Goal: Task Accomplishment & Management: Use online tool/utility

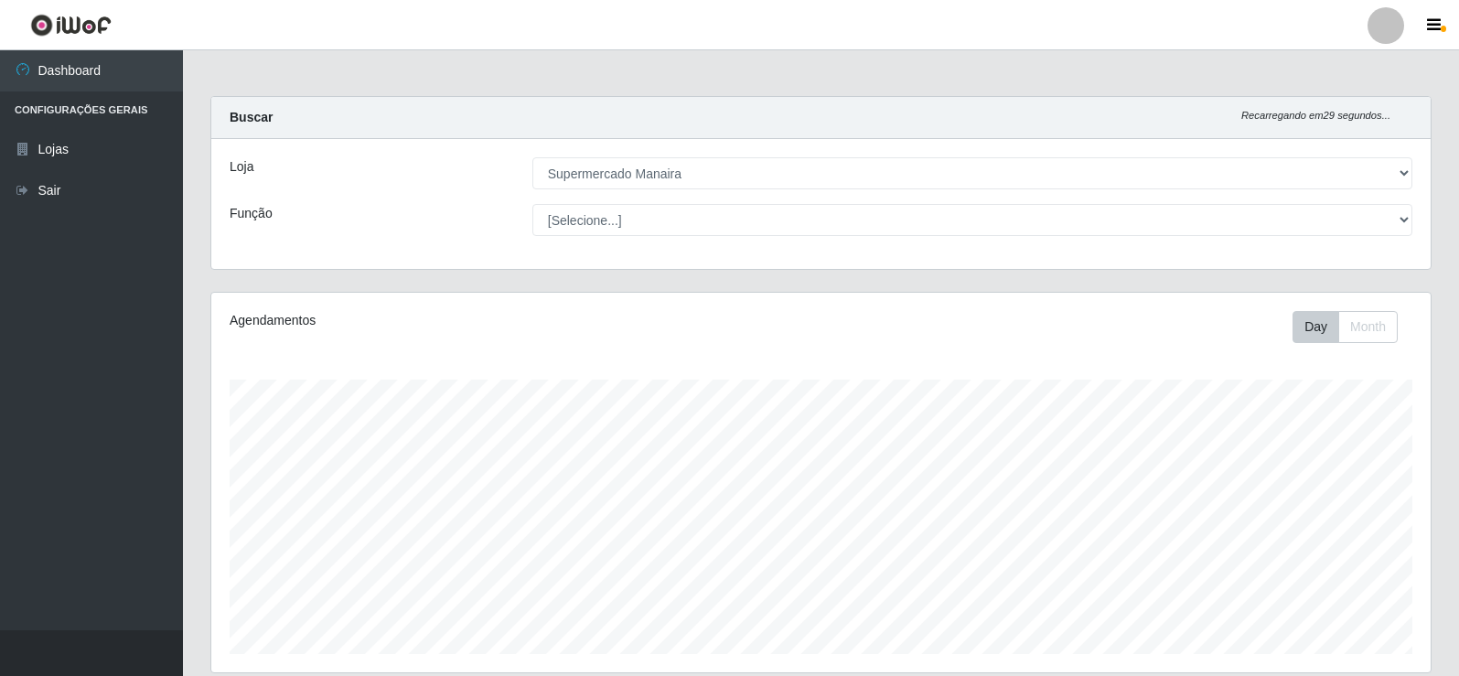
select select "443"
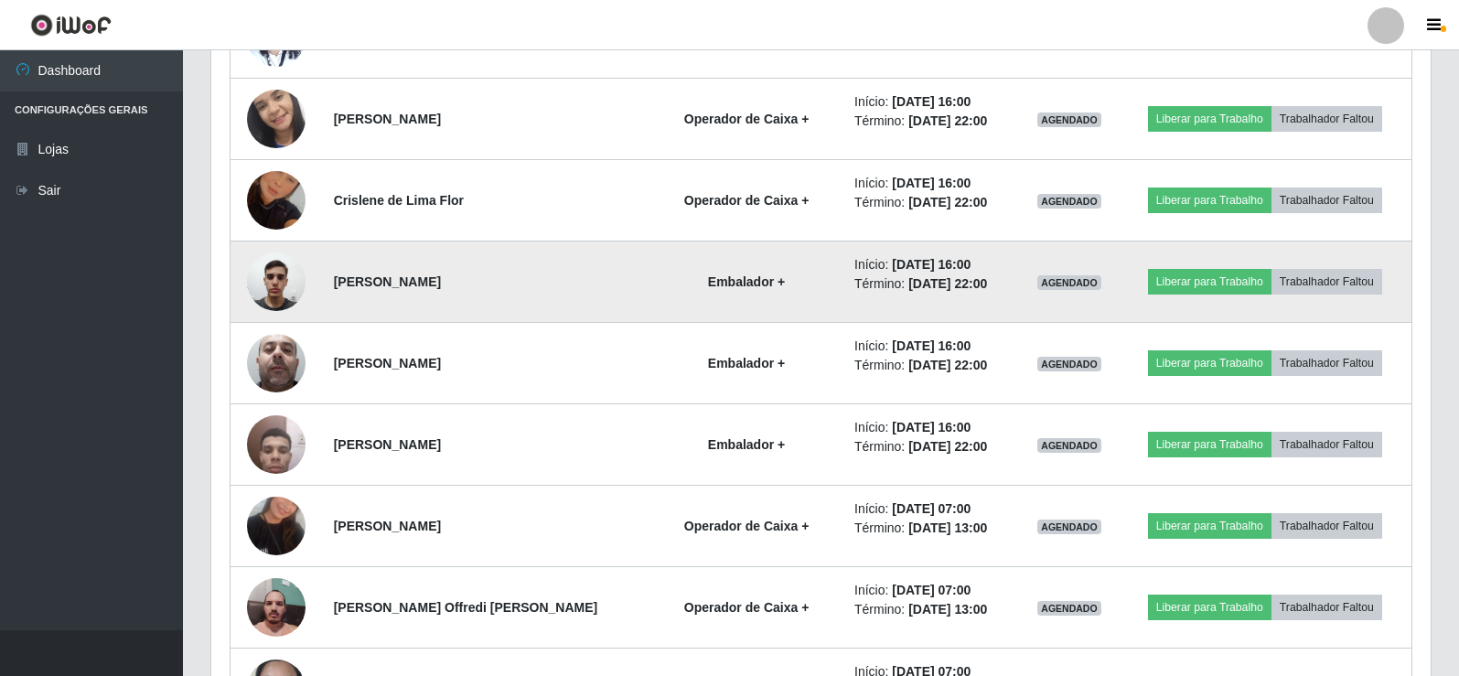
scroll to position [885, 0]
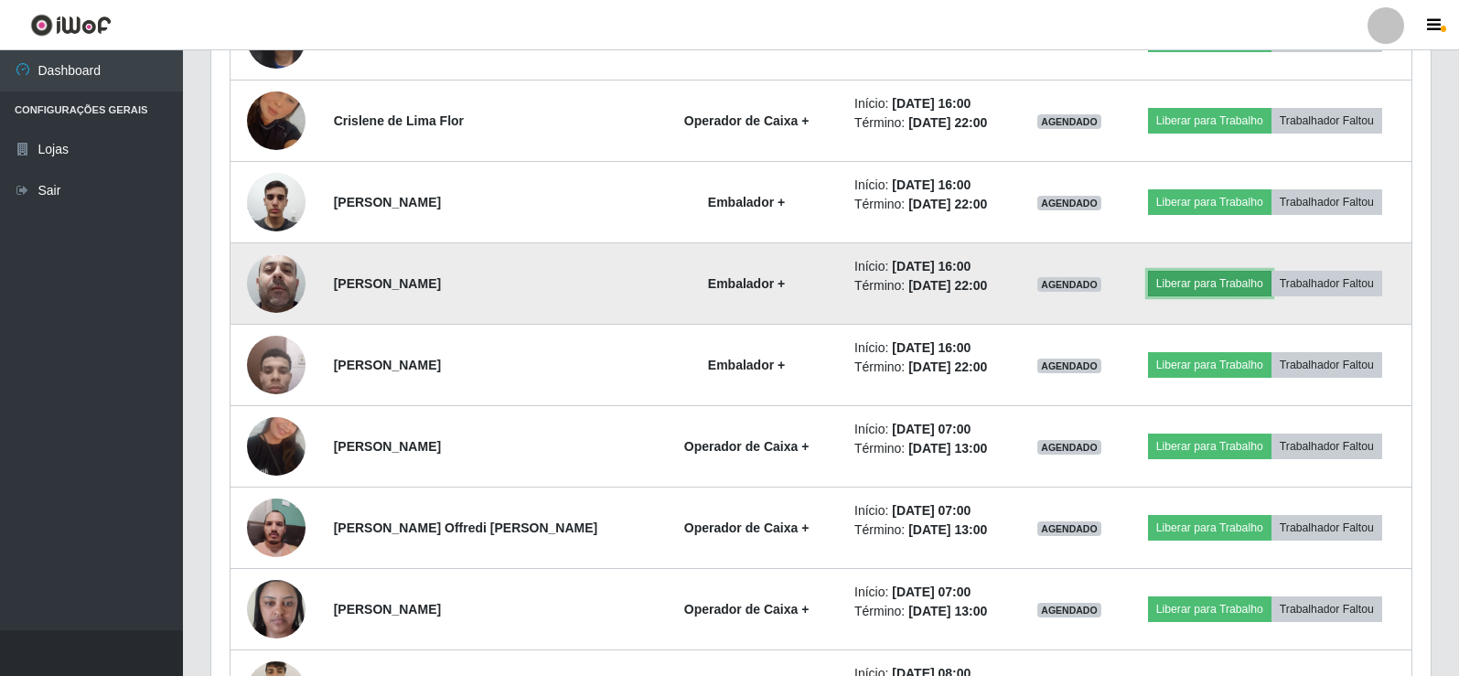
click at [1225, 284] on button "Liberar para Trabalho" at bounding box center [1209, 284] width 123 height 26
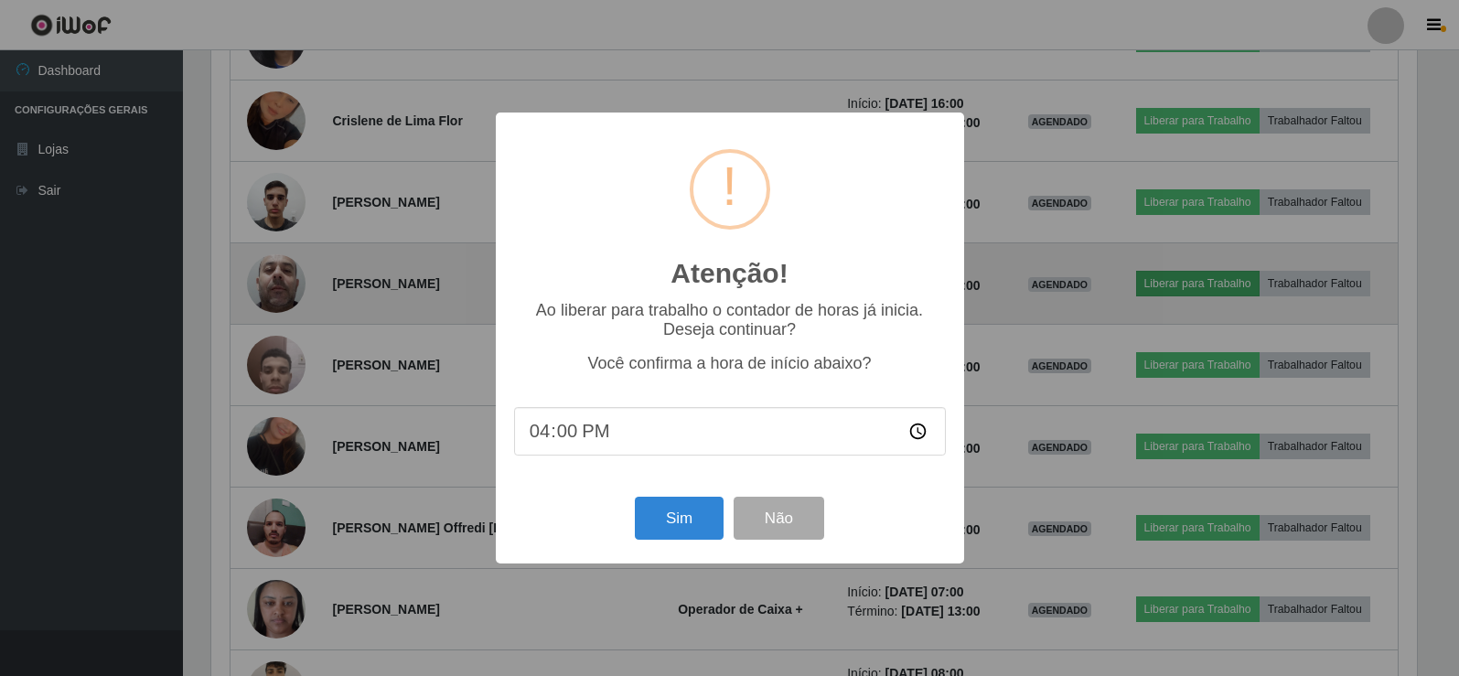
scroll to position [380, 1210]
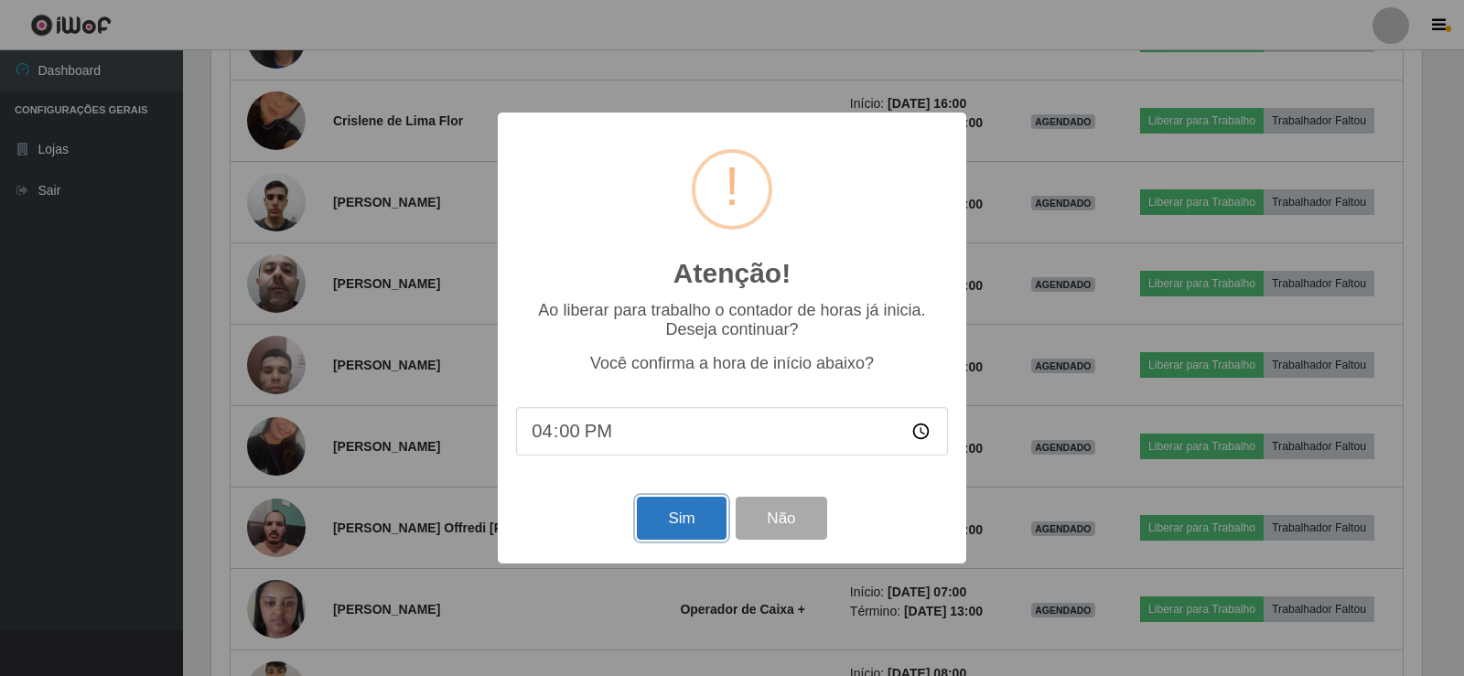
click at [649, 520] on button "Sim" at bounding box center [681, 518] width 89 height 43
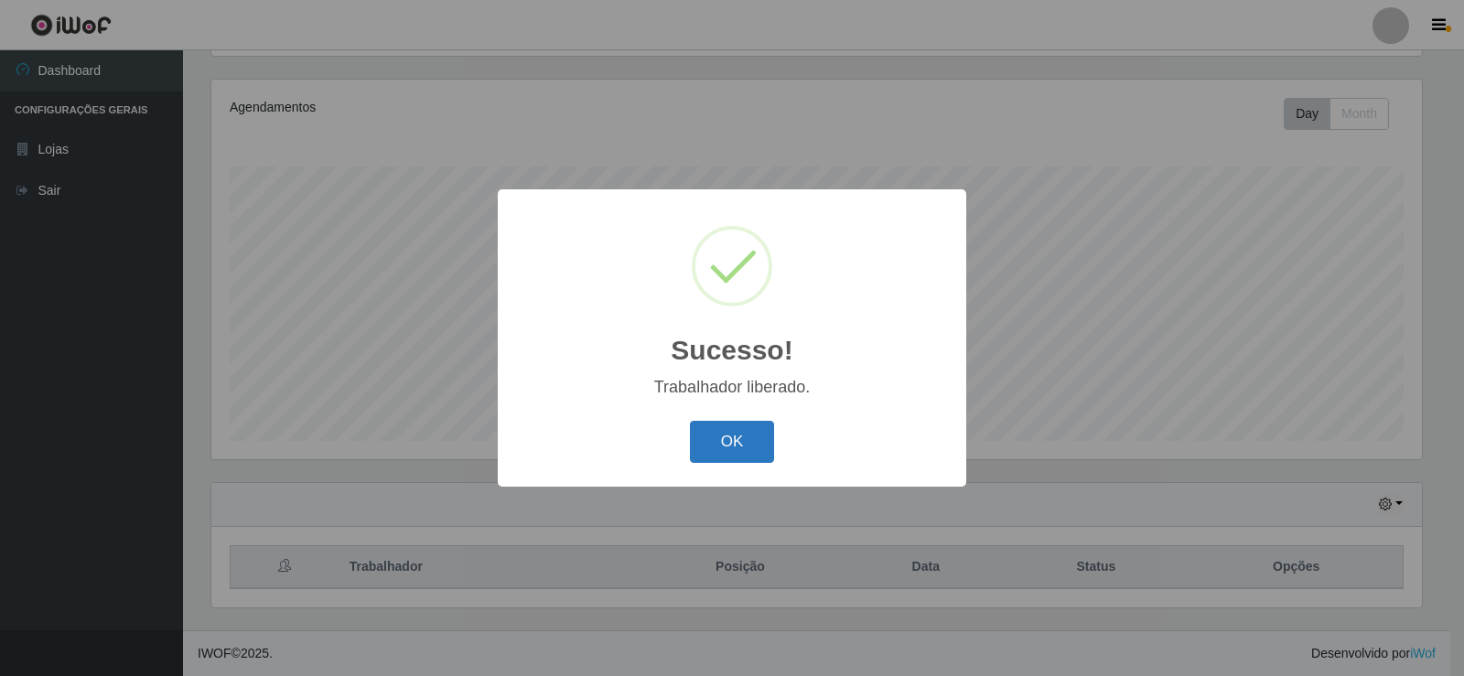
click at [713, 431] on button "OK" at bounding box center [732, 442] width 85 height 43
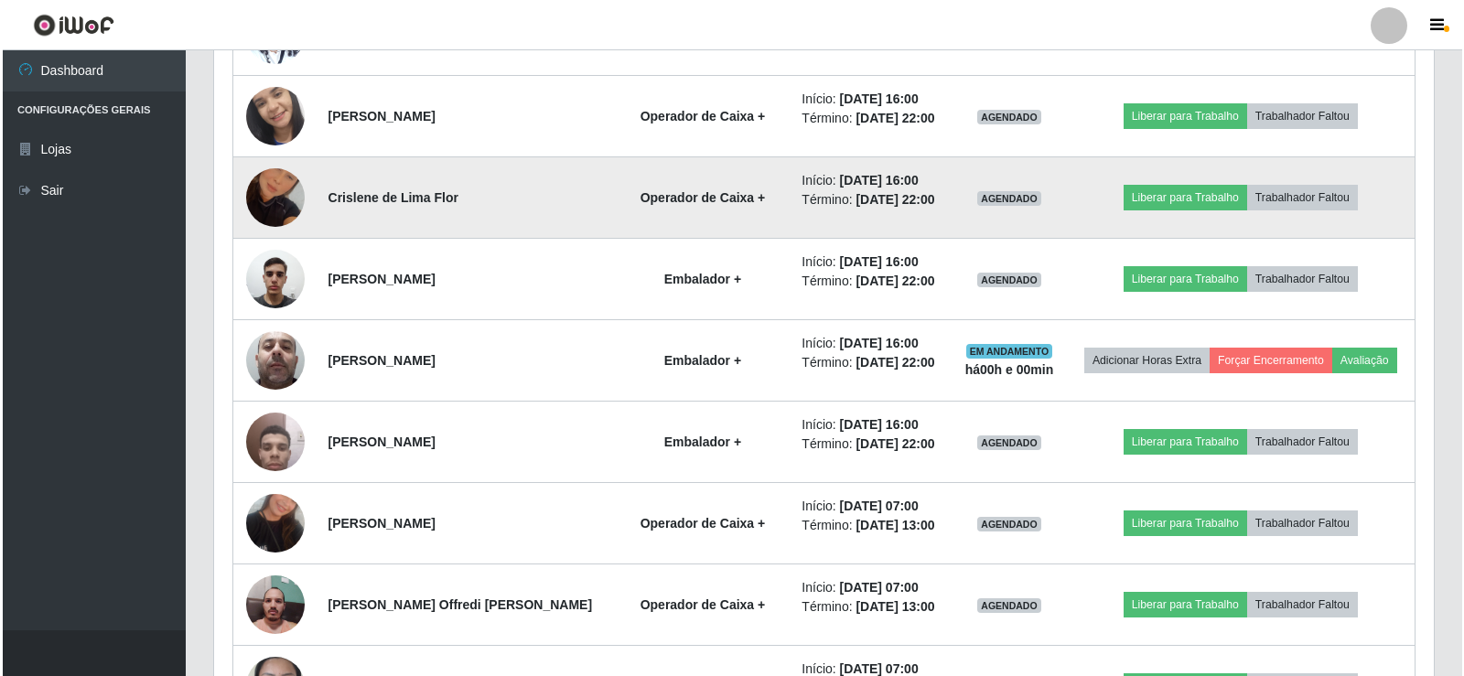
scroll to position [762, 0]
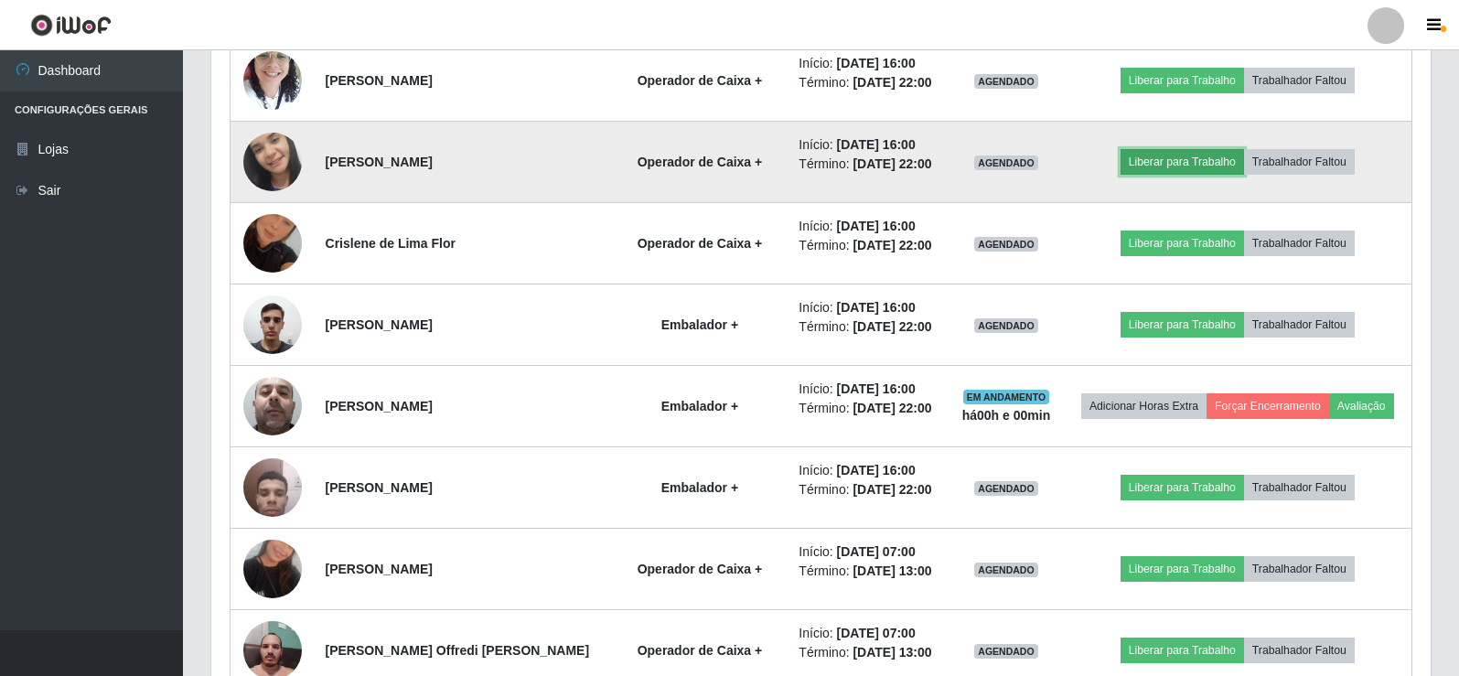
click at [1185, 175] on button "Liberar para Trabalho" at bounding box center [1182, 162] width 123 height 26
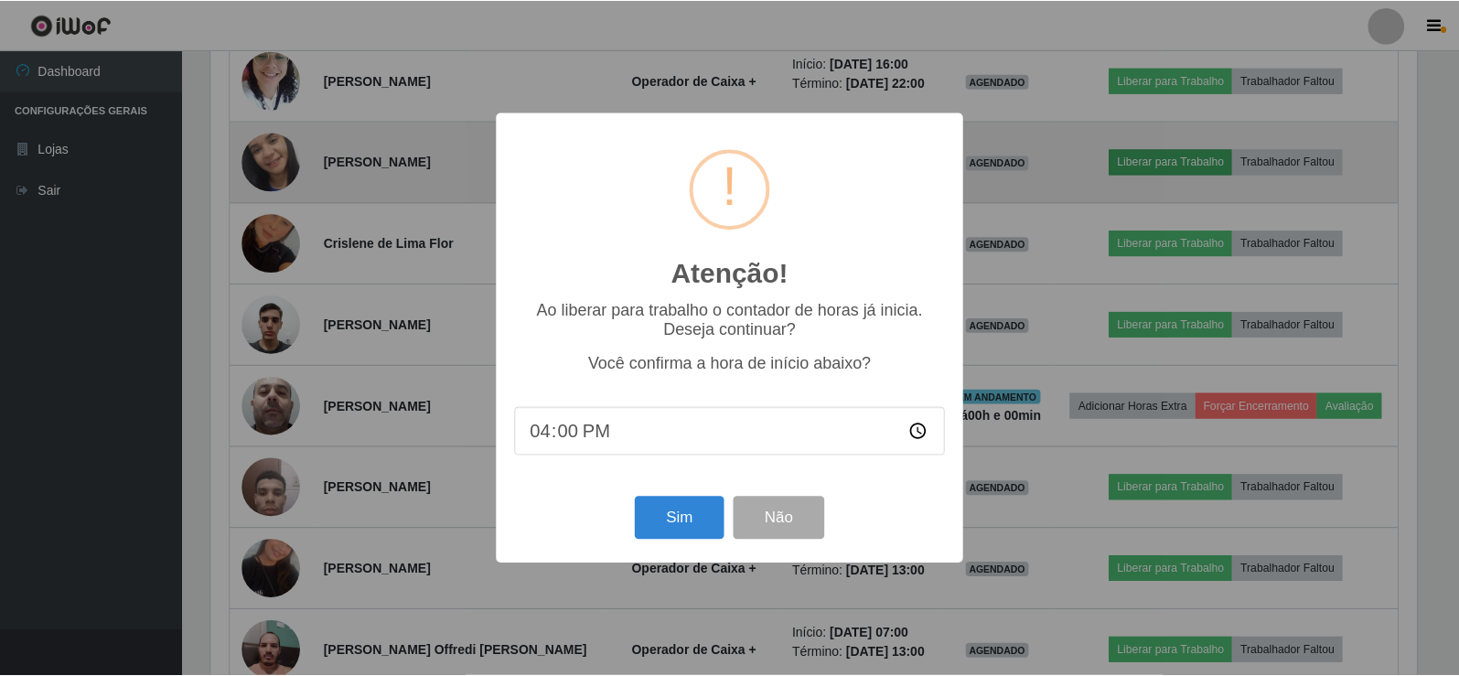
scroll to position [380, 1210]
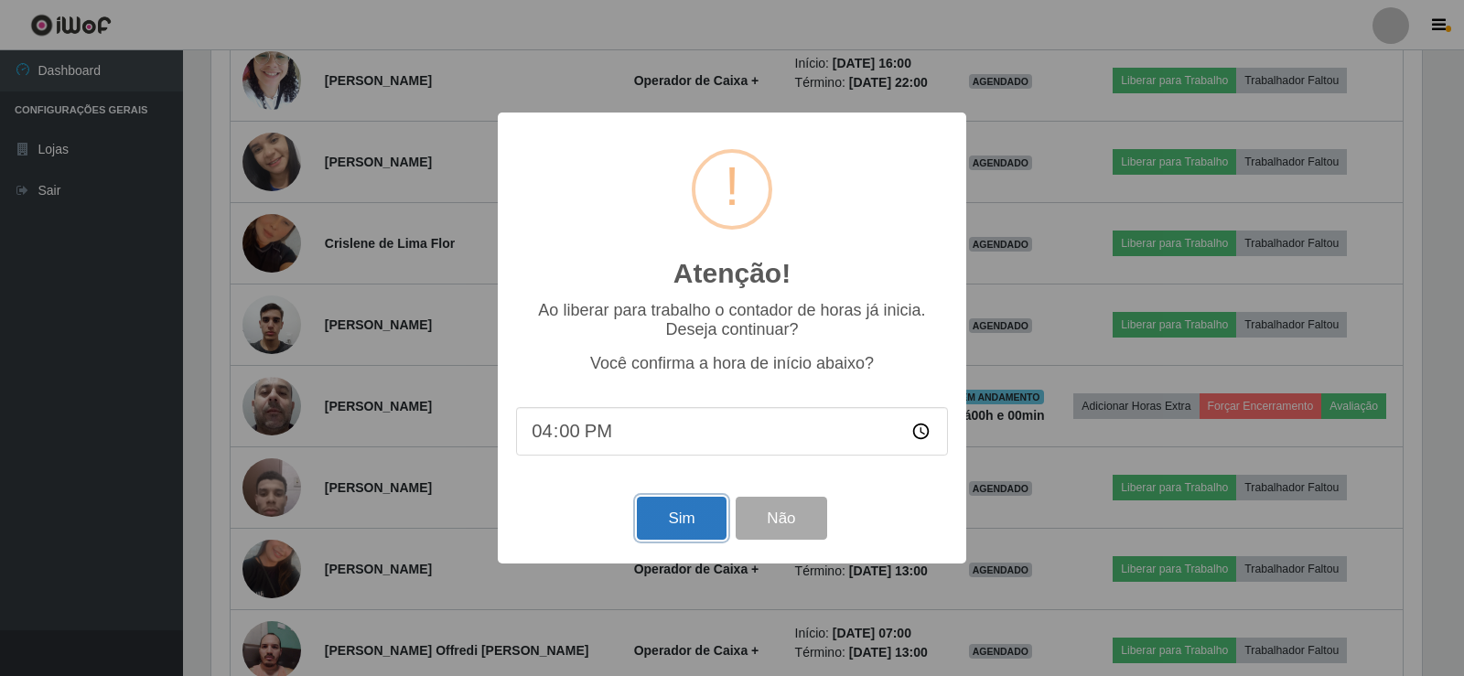
click at [685, 524] on button "Sim" at bounding box center [681, 518] width 89 height 43
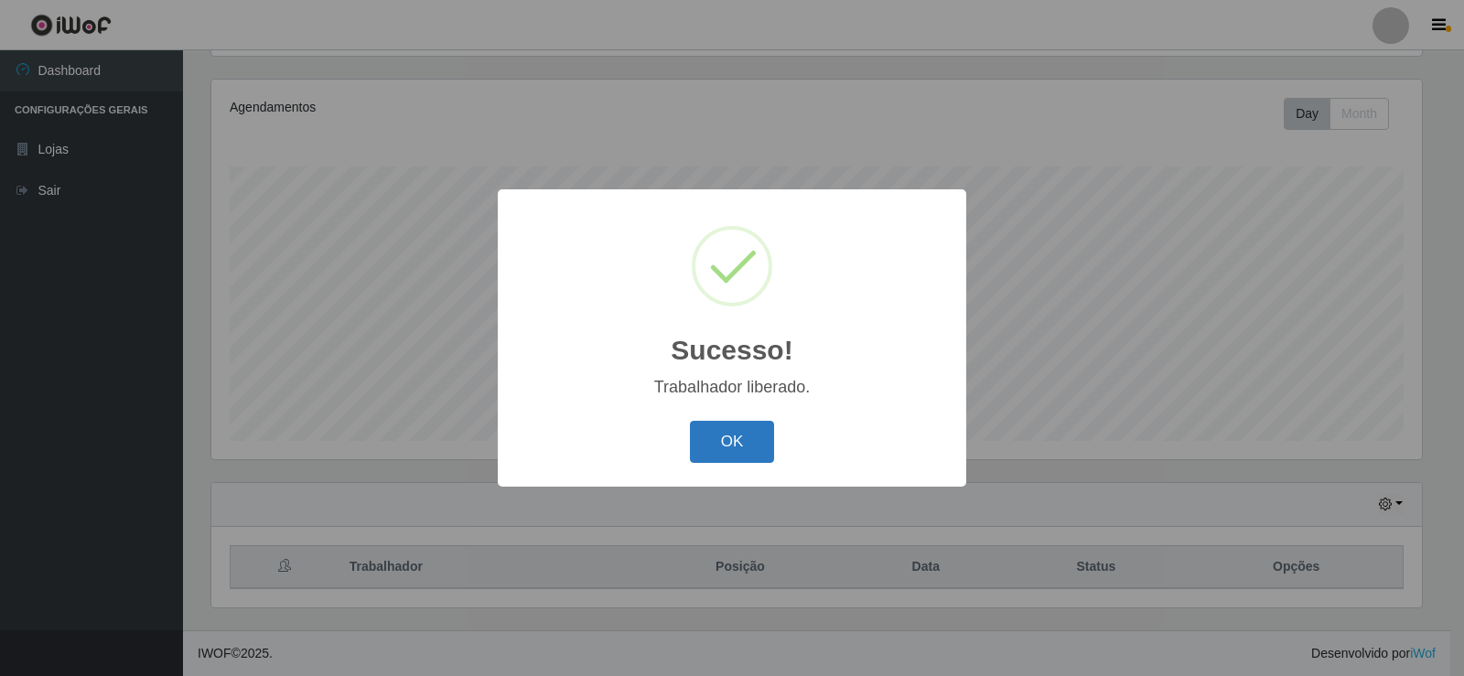
click at [742, 445] on button "OK" at bounding box center [732, 442] width 85 height 43
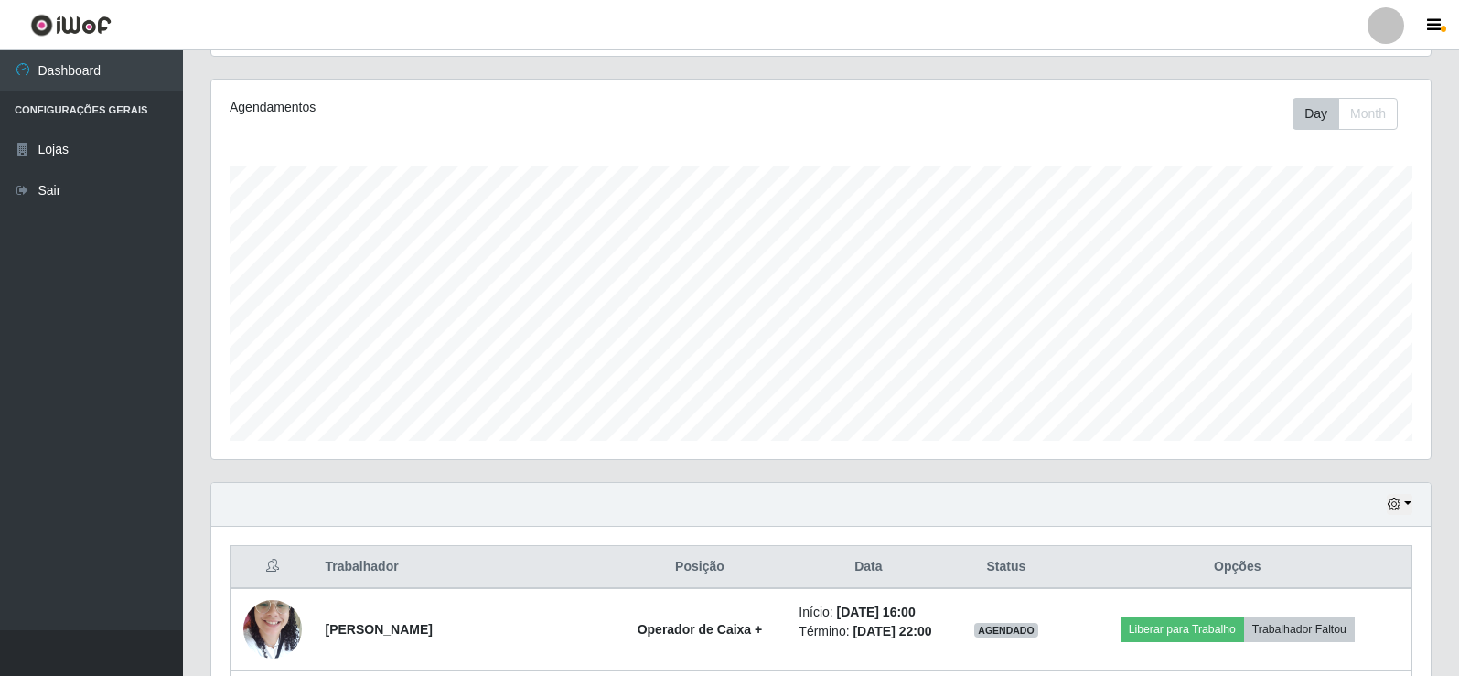
scroll to position [579, 0]
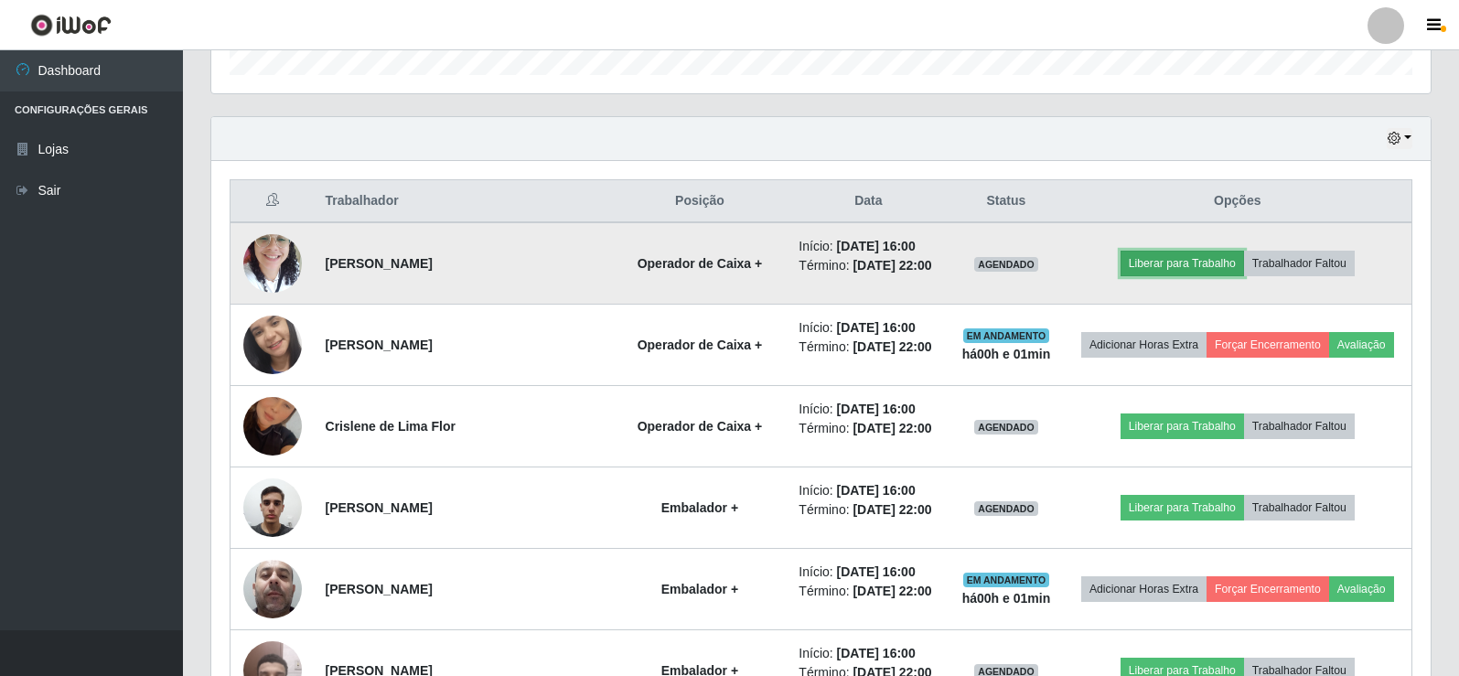
click at [1198, 270] on button "Liberar para Trabalho" at bounding box center [1182, 264] width 123 height 26
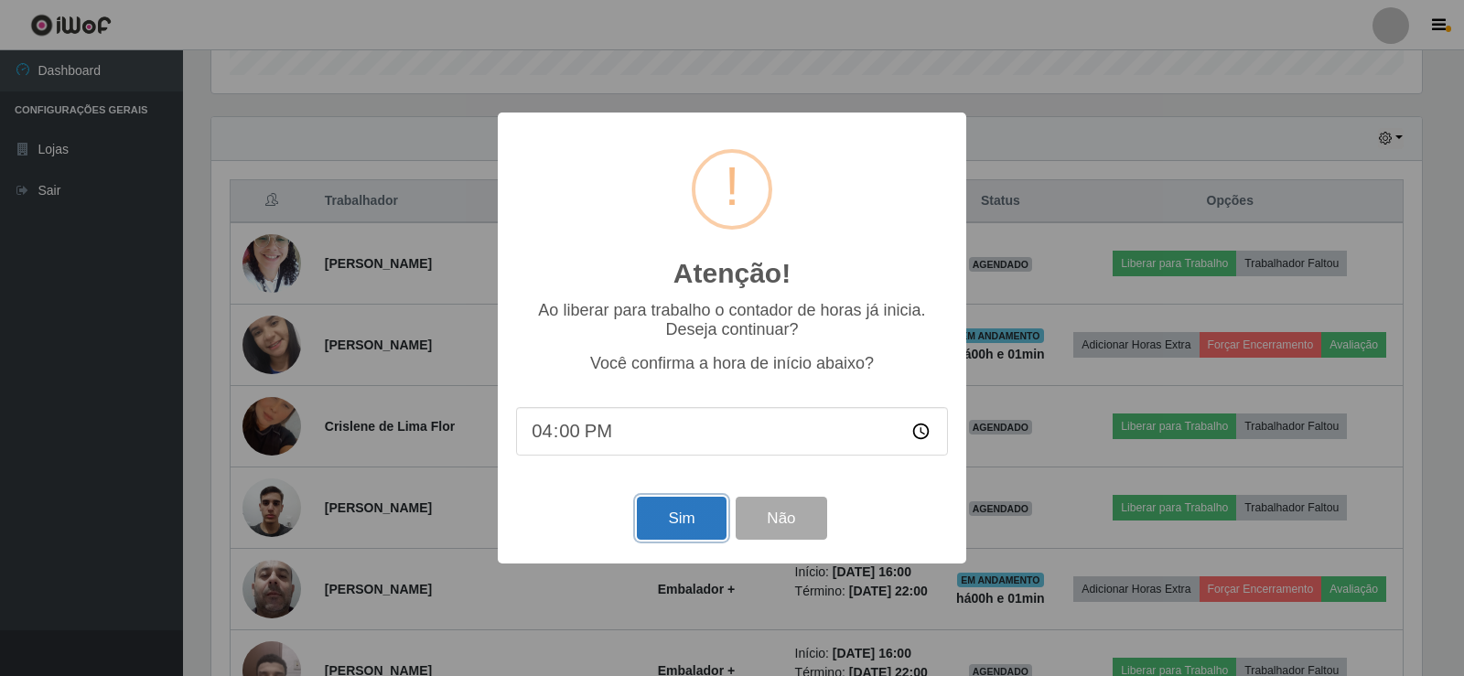
click at [674, 519] on button "Sim" at bounding box center [681, 518] width 89 height 43
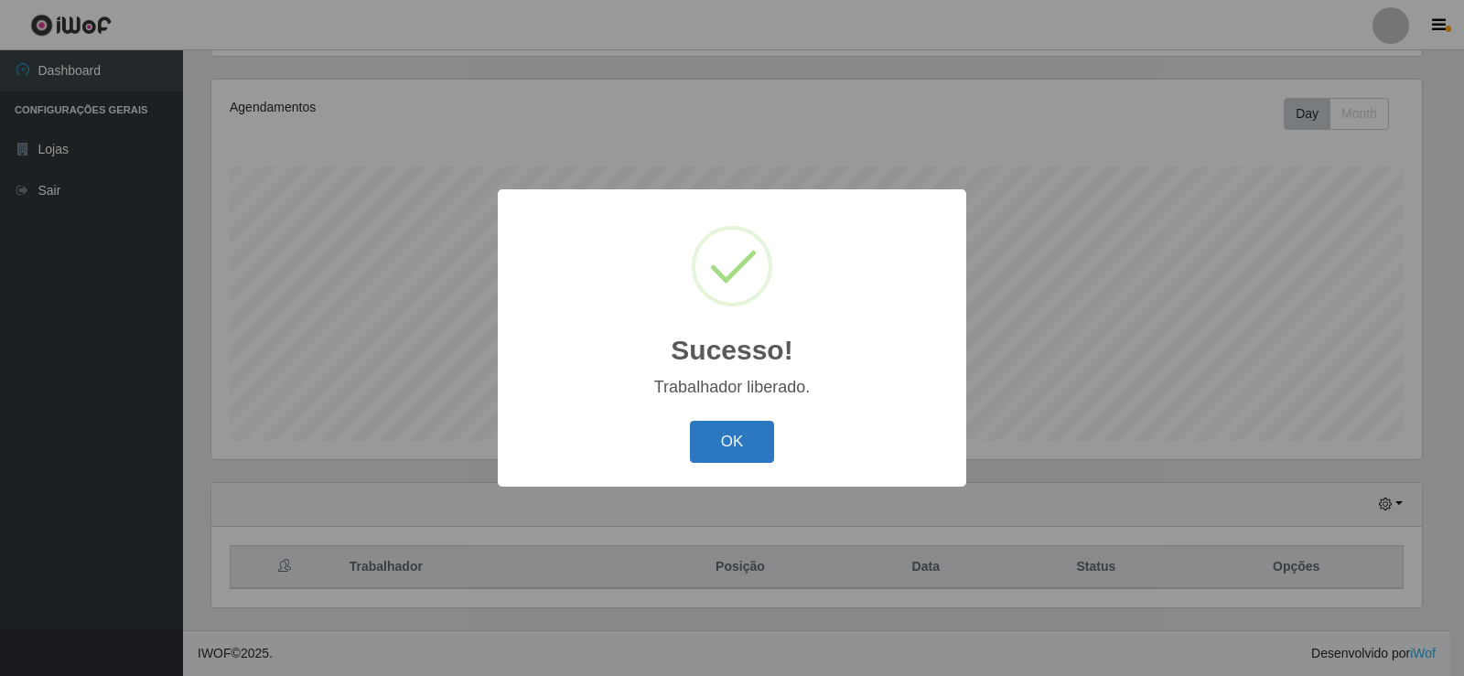
click at [721, 439] on button "OK" at bounding box center [732, 442] width 85 height 43
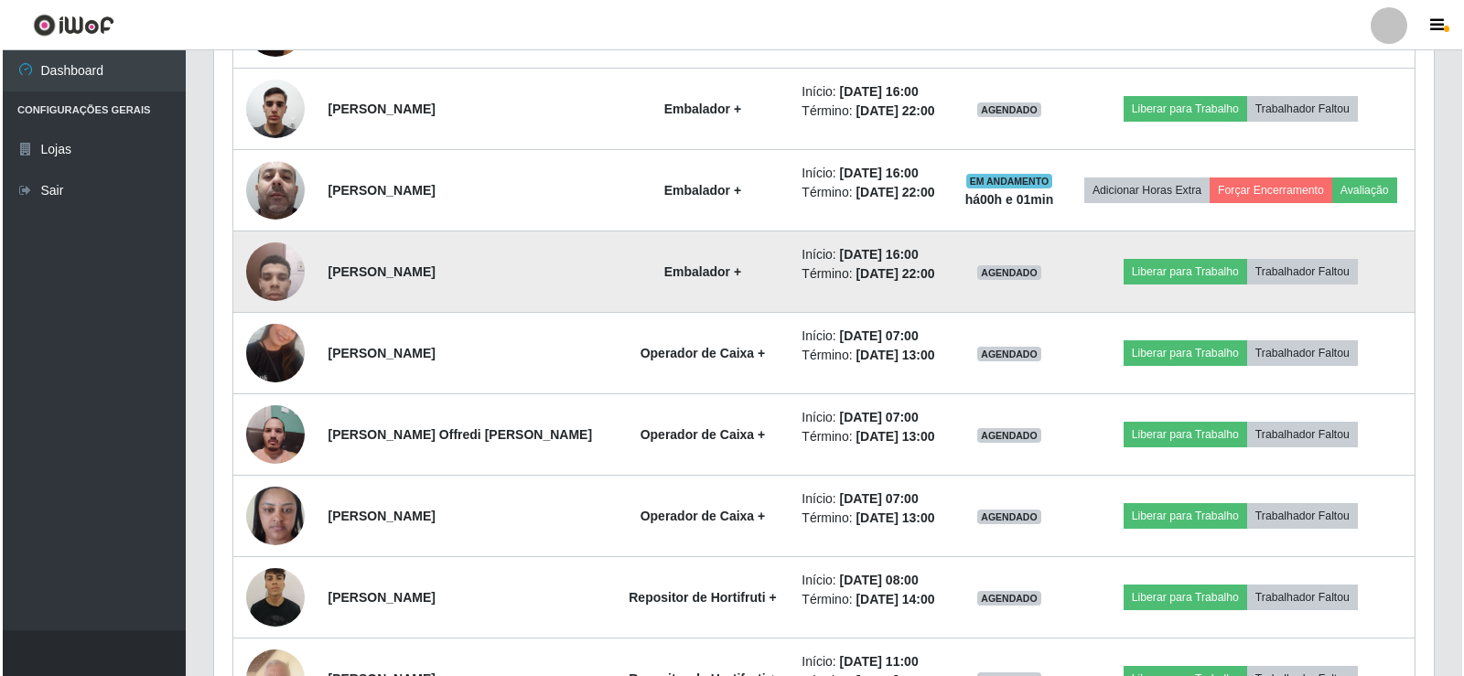
scroll to position [945, 0]
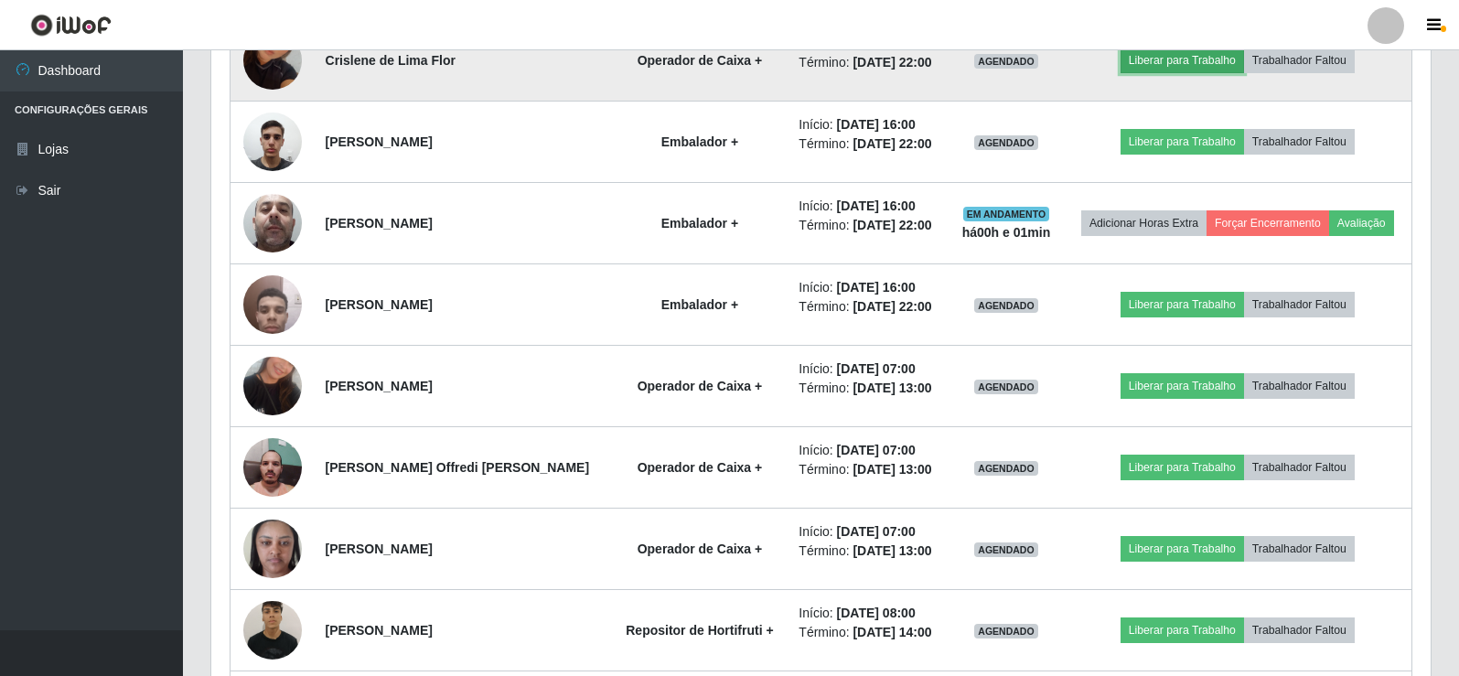
click at [1180, 73] on button "Liberar para Trabalho" at bounding box center [1182, 61] width 123 height 26
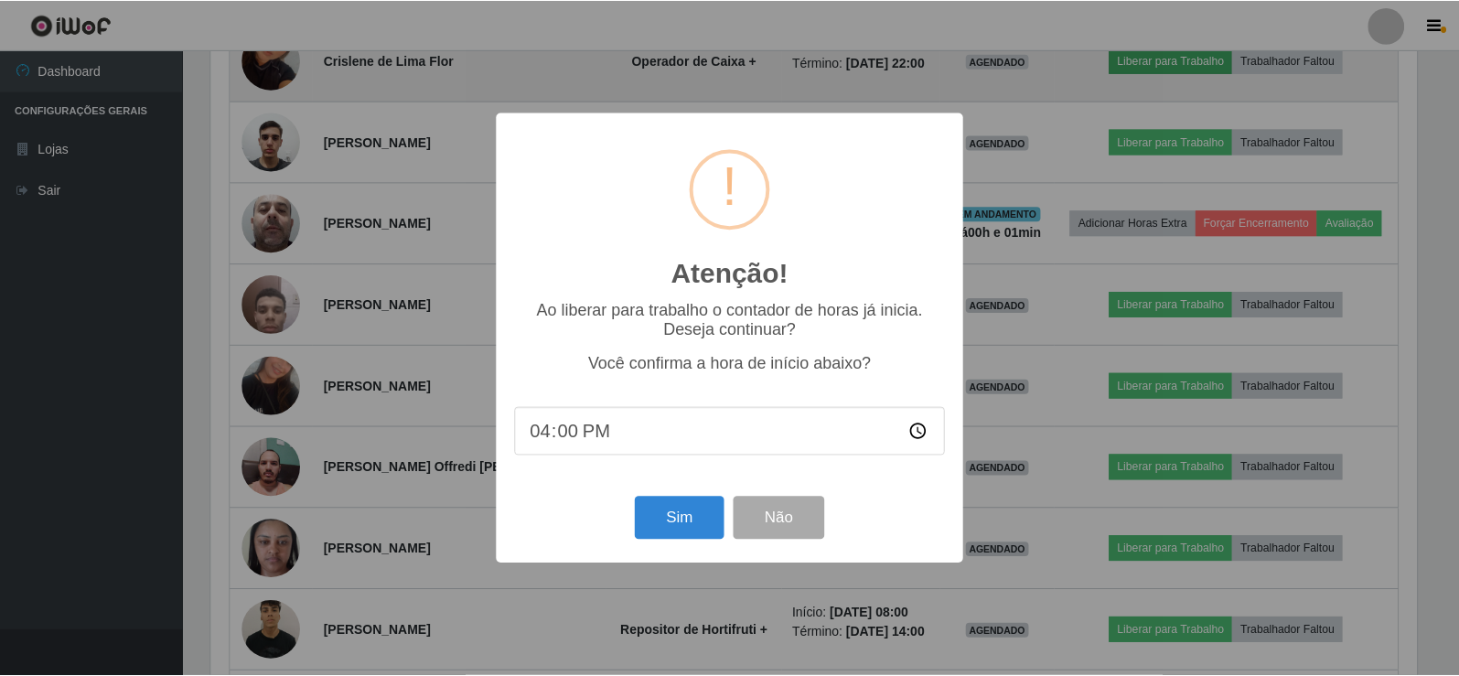
scroll to position [380, 1210]
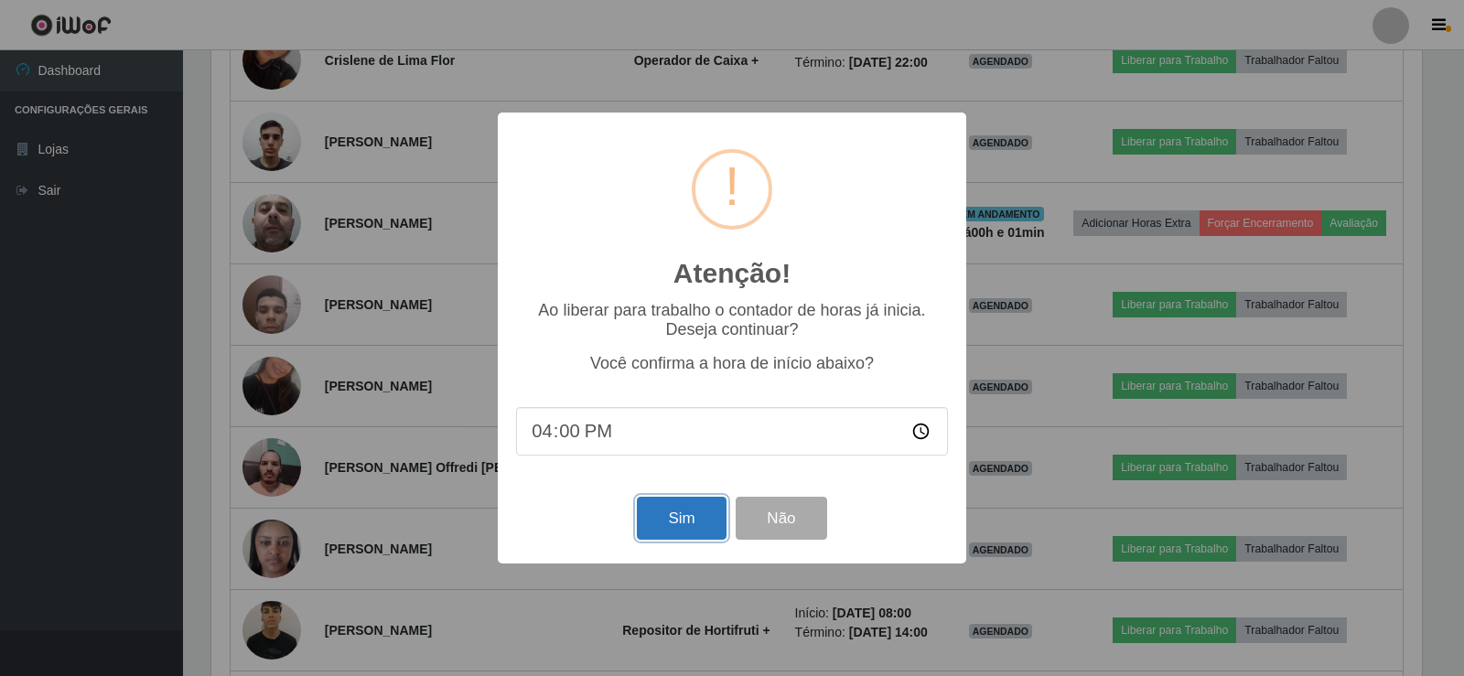
click at [682, 517] on button "Sim" at bounding box center [681, 518] width 89 height 43
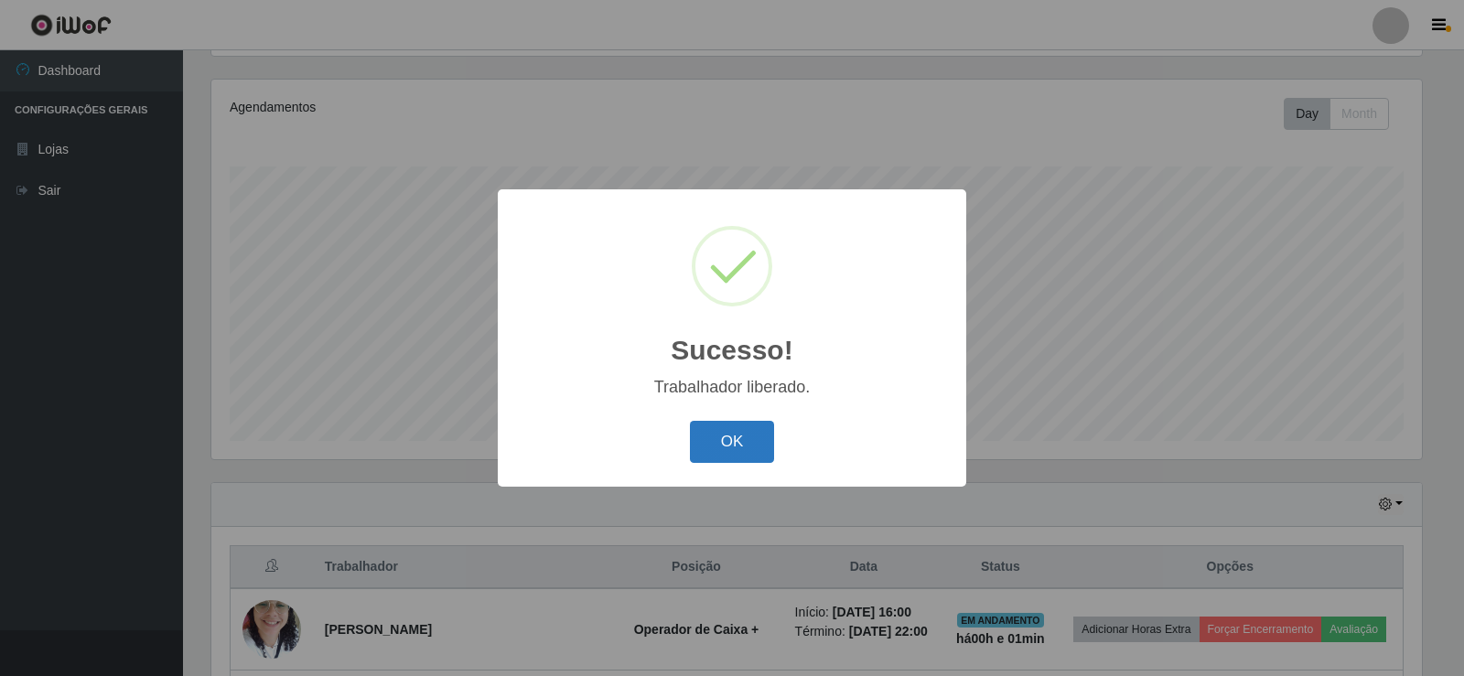
click at [749, 435] on button "OK" at bounding box center [732, 442] width 85 height 43
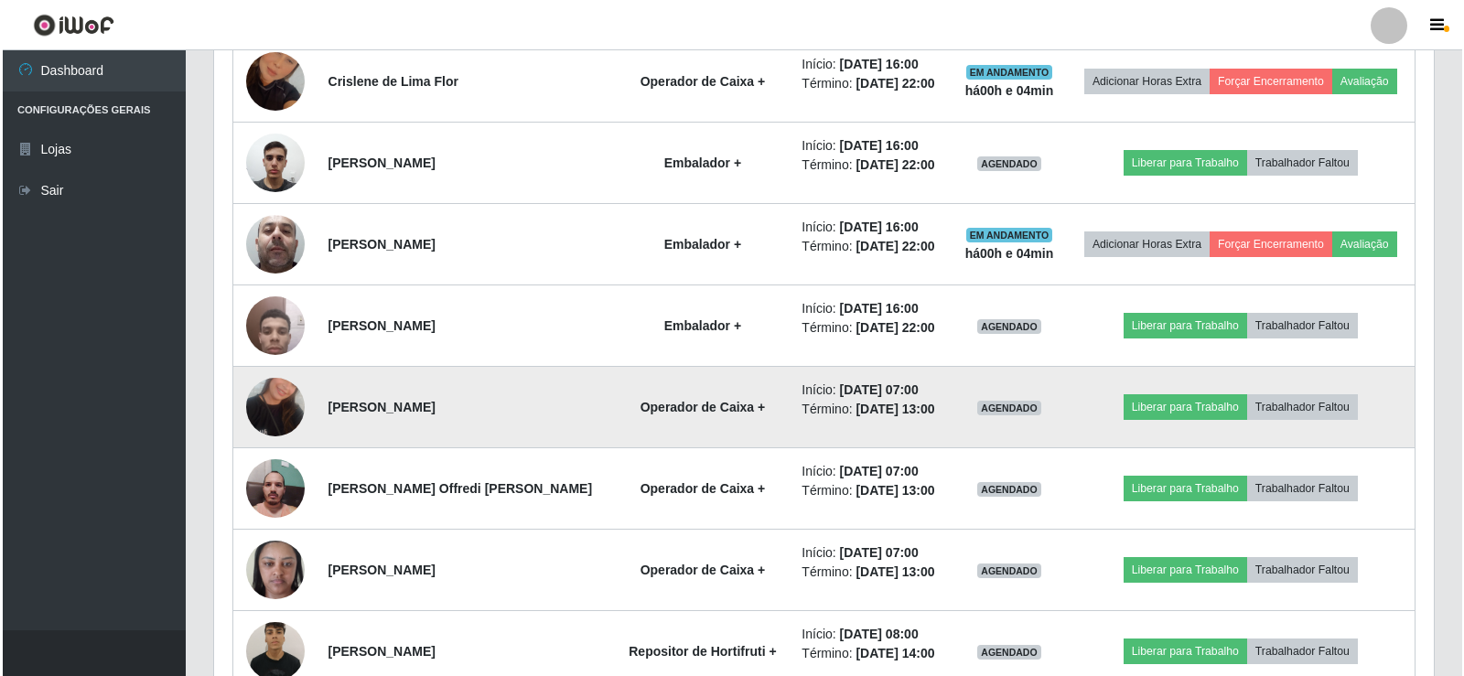
scroll to position [853, 0]
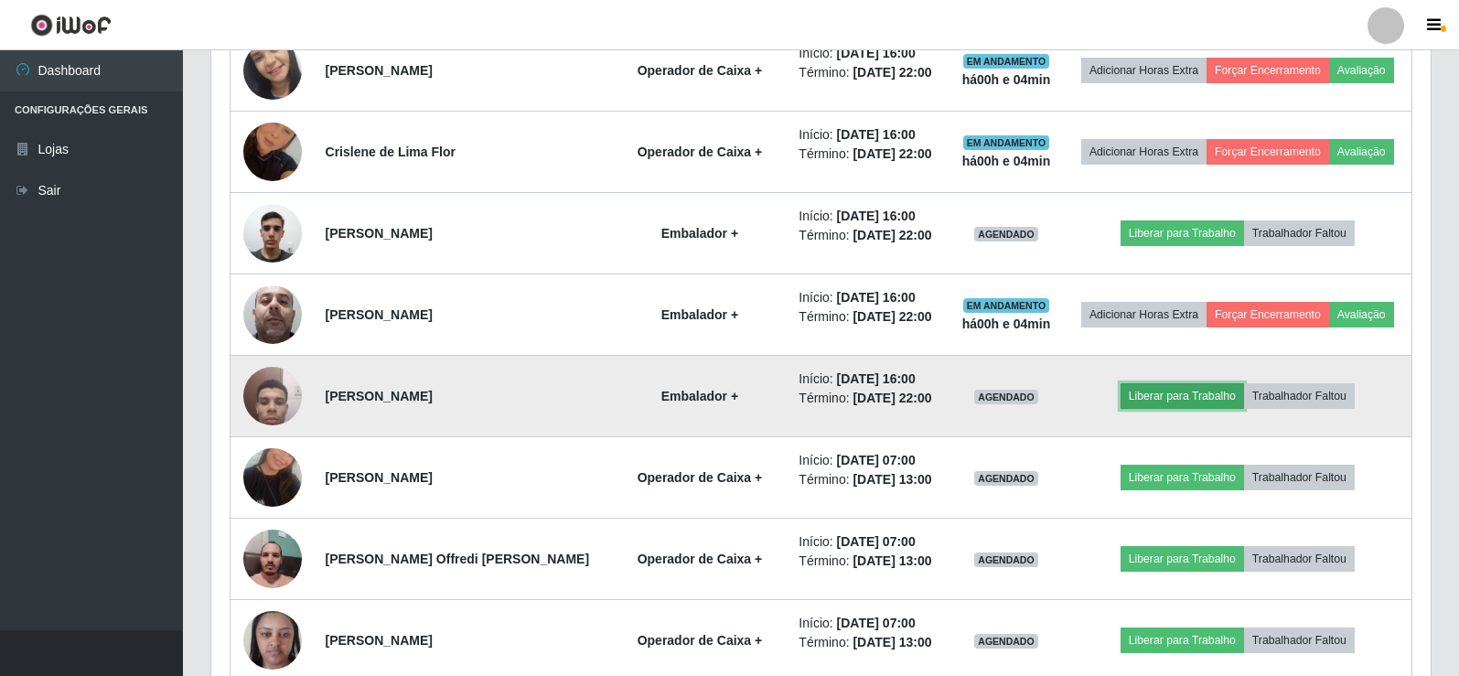
click at [1154, 409] on button "Liberar para Trabalho" at bounding box center [1182, 396] width 123 height 26
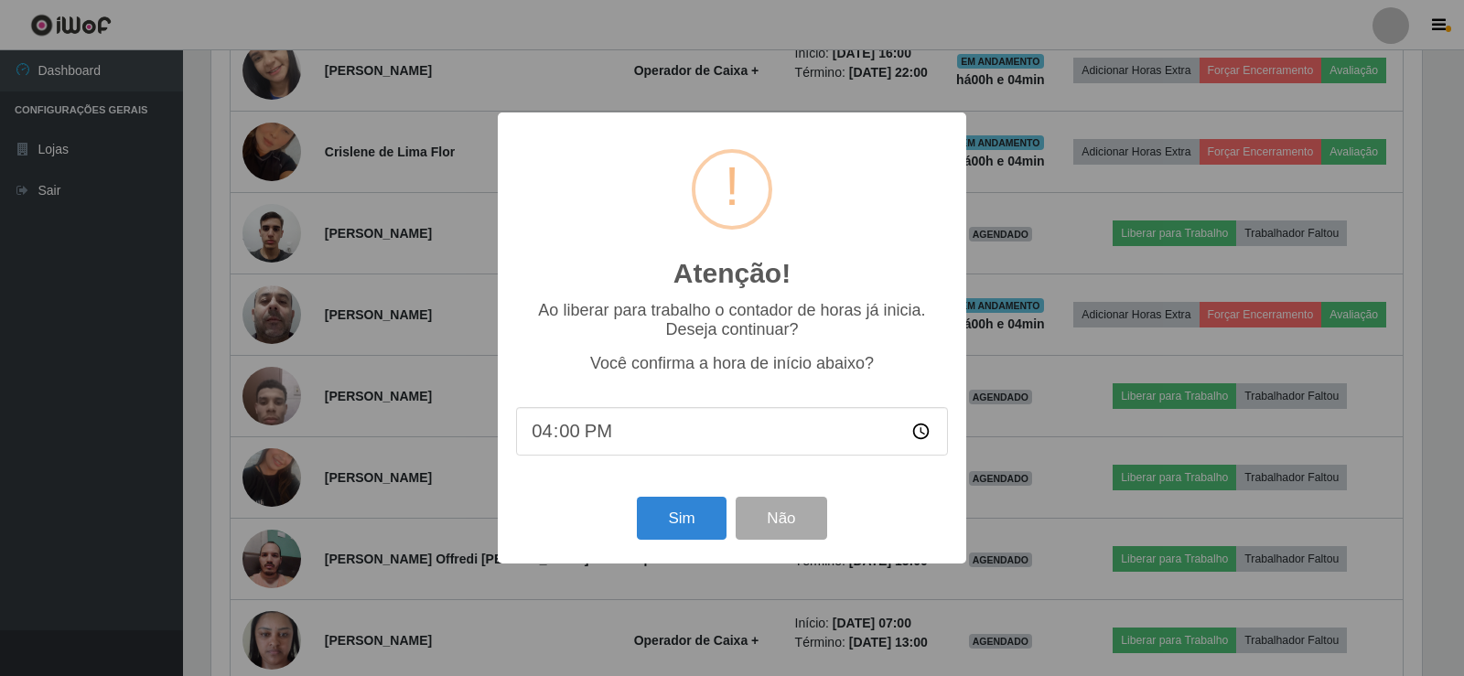
click at [576, 442] on input "16:00" at bounding box center [732, 431] width 432 height 48
type input "16:06"
click at [669, 522] on button "Sim" at bounding box center [681, 518] width 89 height 43
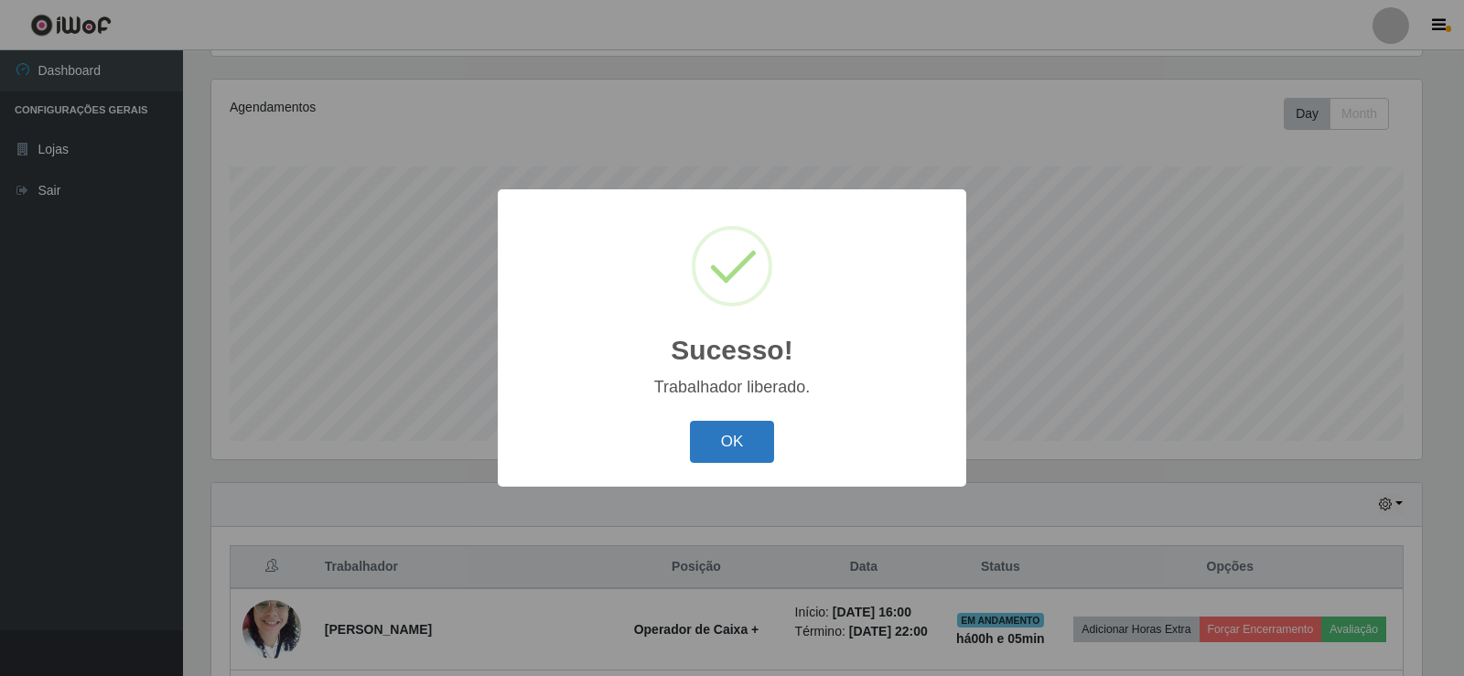
click at [731, 447] on button "OK" at bounding box center [732, 442] width 85 height 43
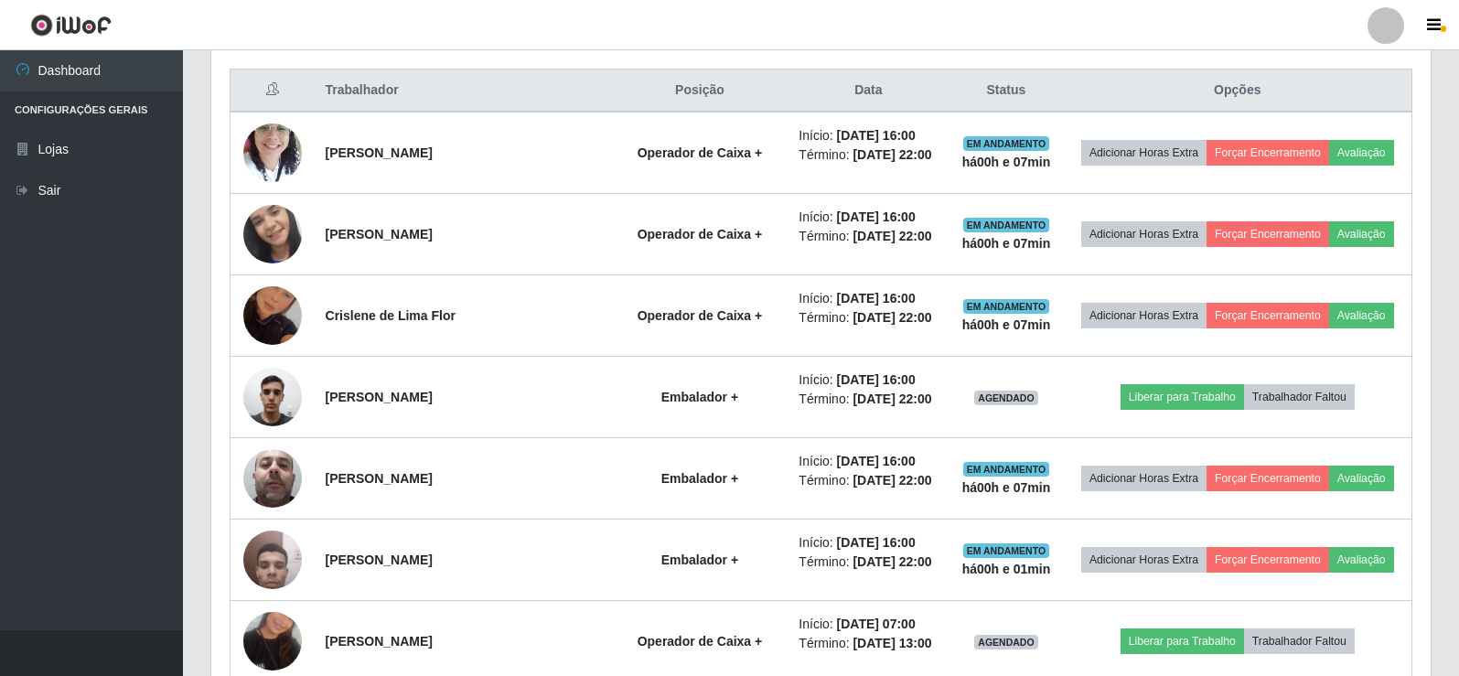
scroll to position [670, 0]
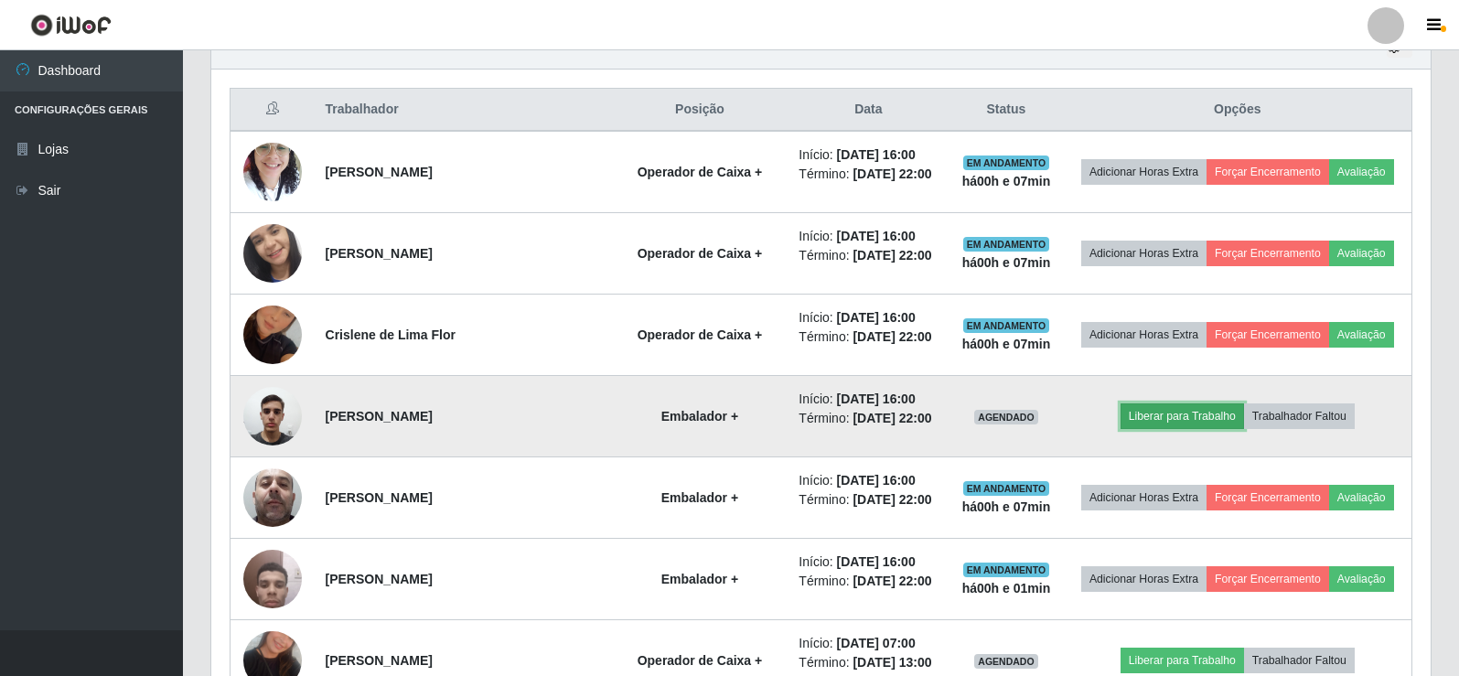
click at [1190, 429] on button "Liberar para Trabalho" at bounding box center [1182, 416] width 123 height 26
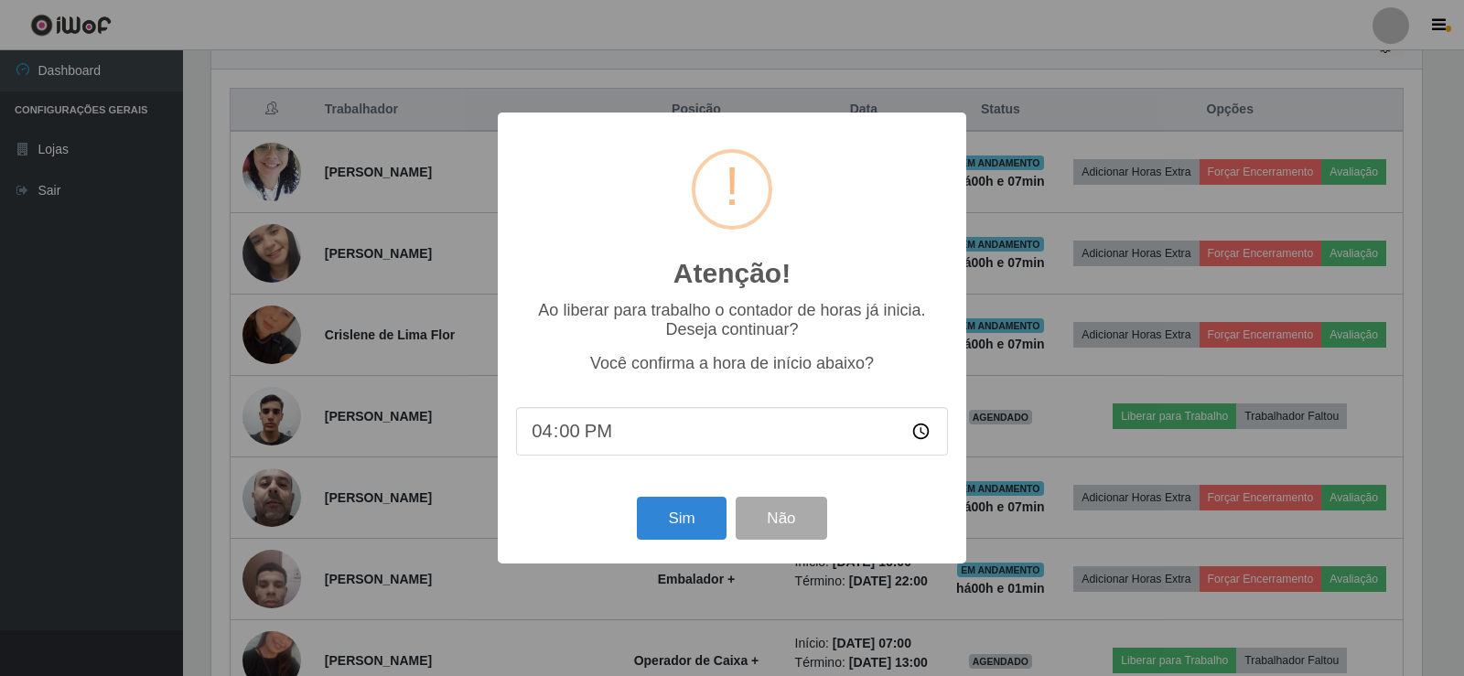
click at [567, 435] on input "16:00" at bounding box center [732, 431] width 432 height 48
type input "16:10"
click at [680, 519] on button "Sim" at bounding box center [681, 518] width 89 height 43
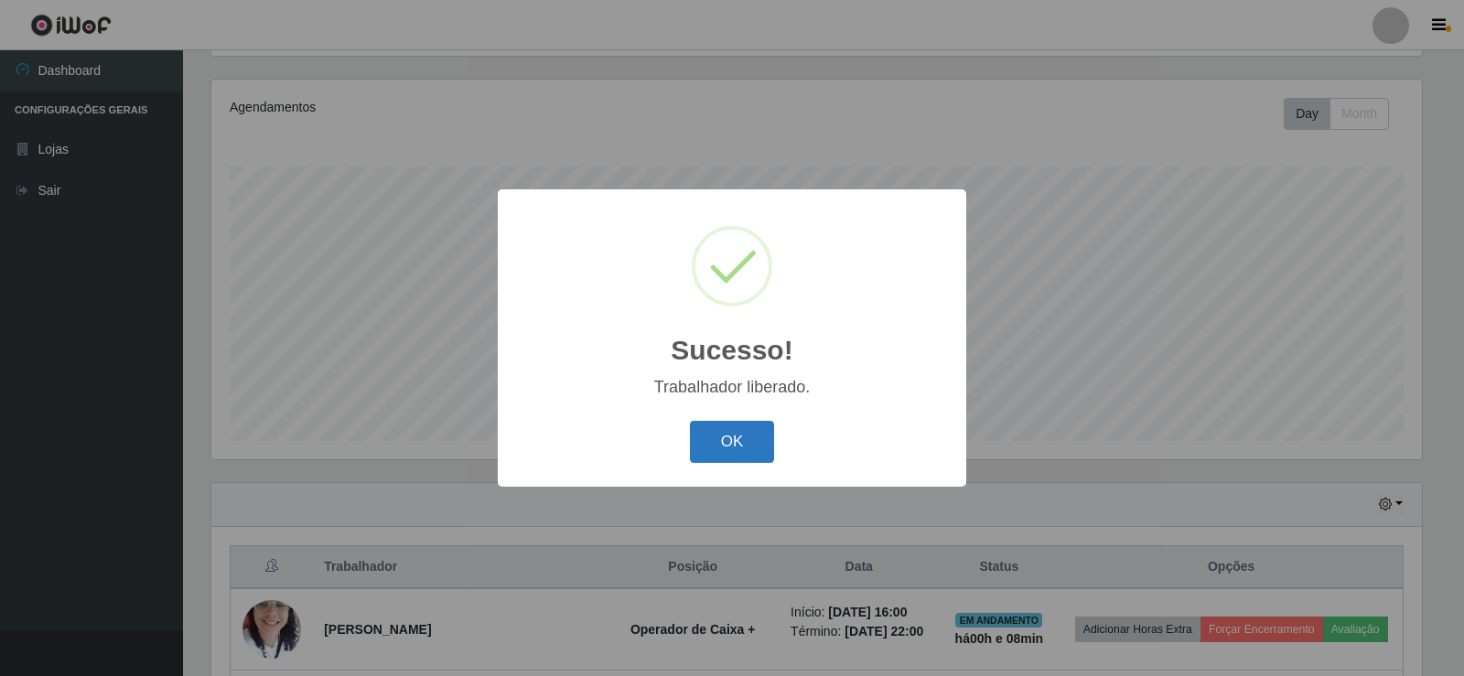
click at [762, 424] on button "OK" at bounding box center [732, 442] width 85 height 43
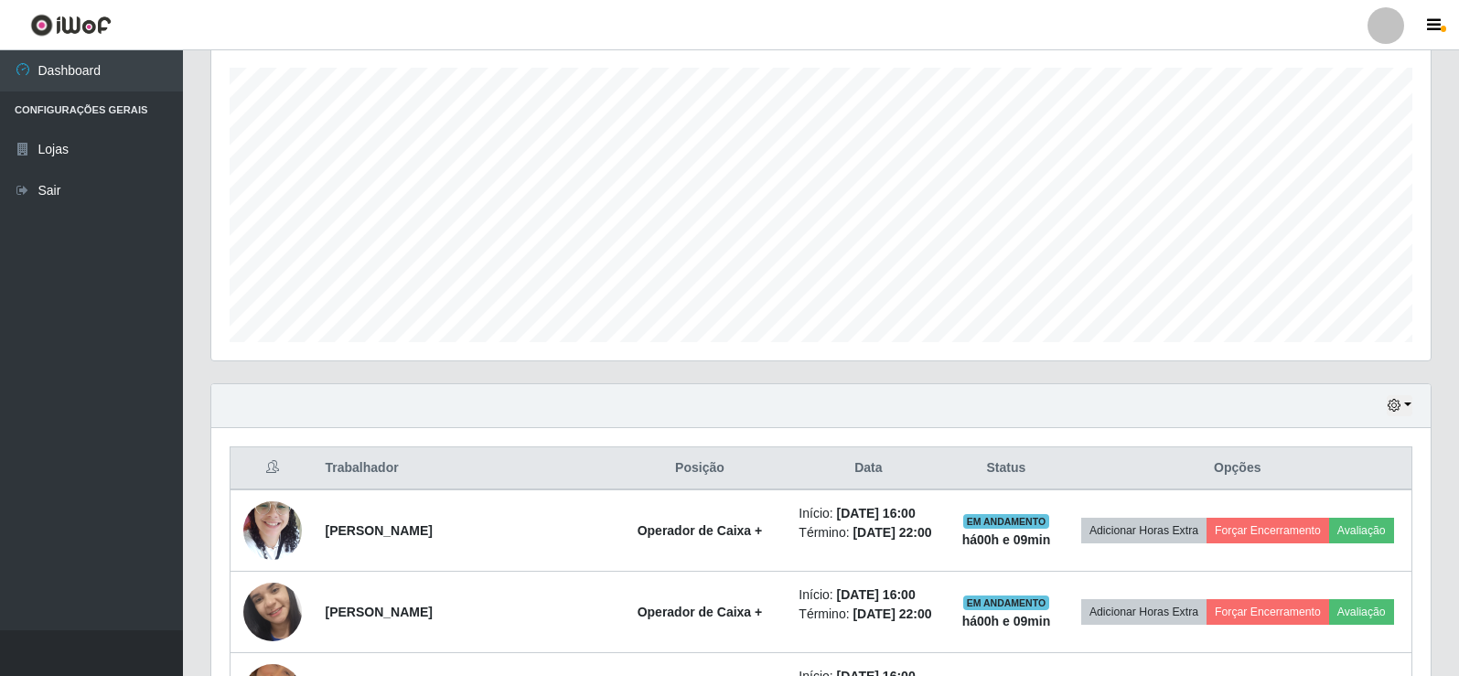
scroll to position [305, 0]
